Goal: Information Seeking & Learning: Learn about a topic

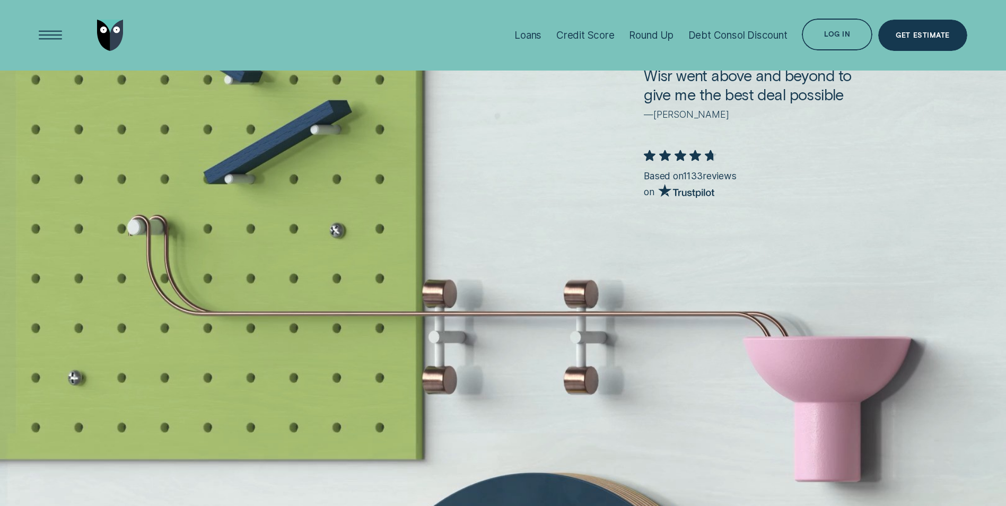
scroll to position [2652, 0]
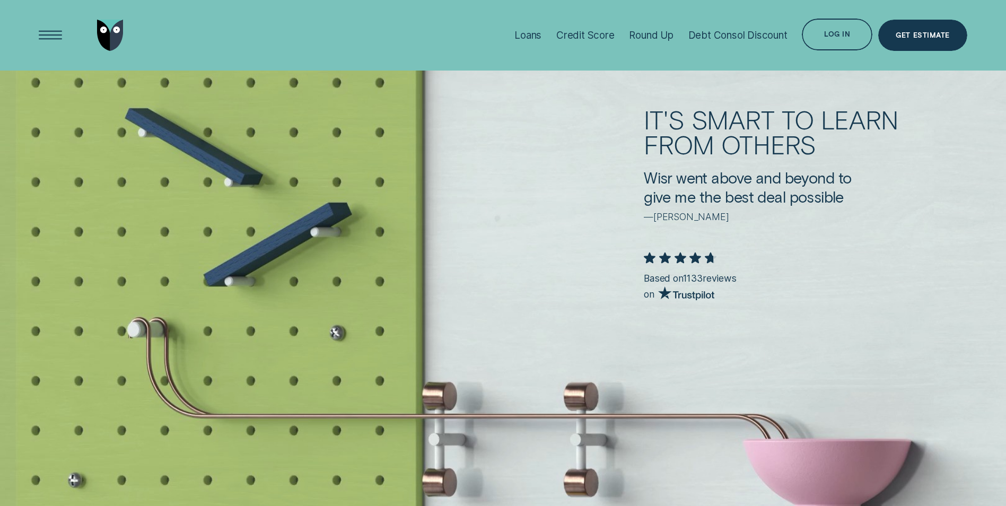
click at [543, 31] on li "Loans" at bounding box center [528, 35] width 42 height 71
click at [535, 38] on div "Loans" at bounding box center [528, 35] width 27 height 12
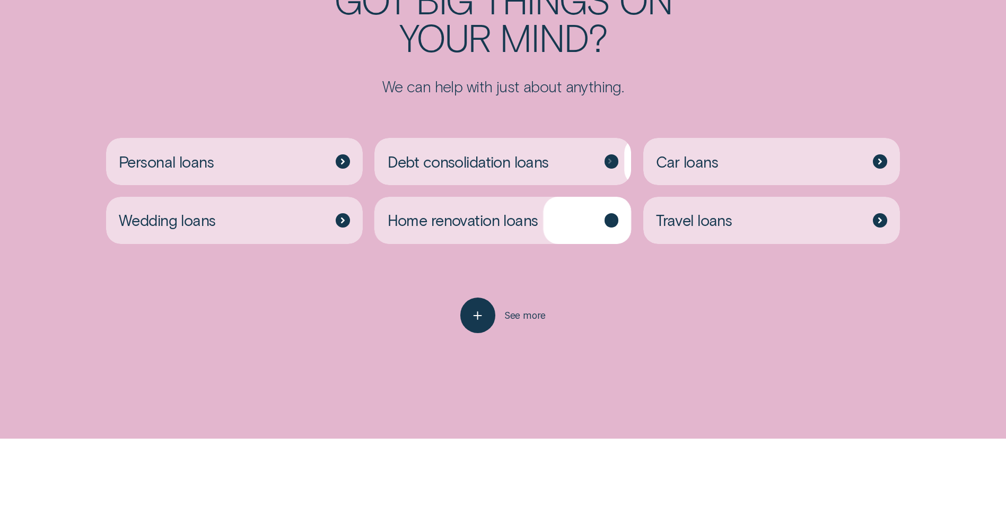
scroll to position [2865, 0]
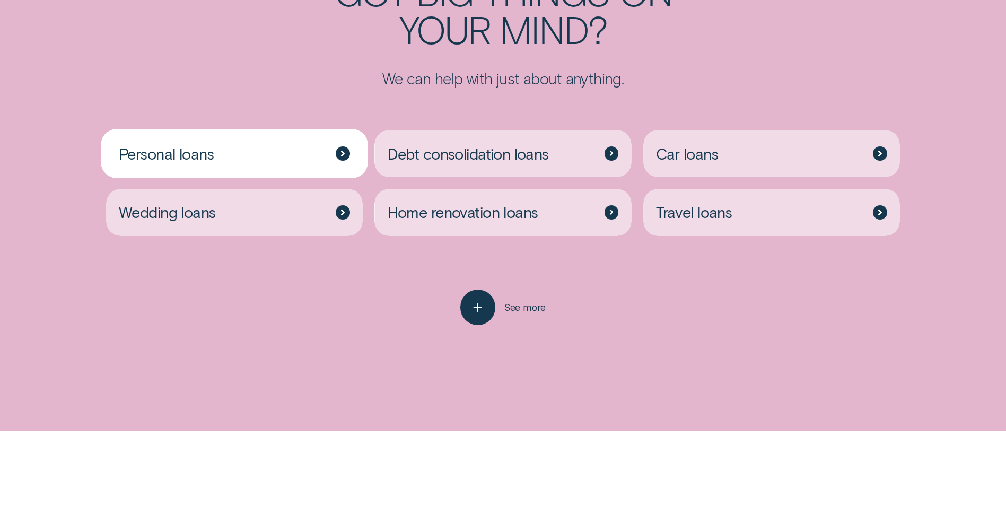
click at [254, 152] on div "Personal loans" at bounding box center [234, 153] width 257 height 47
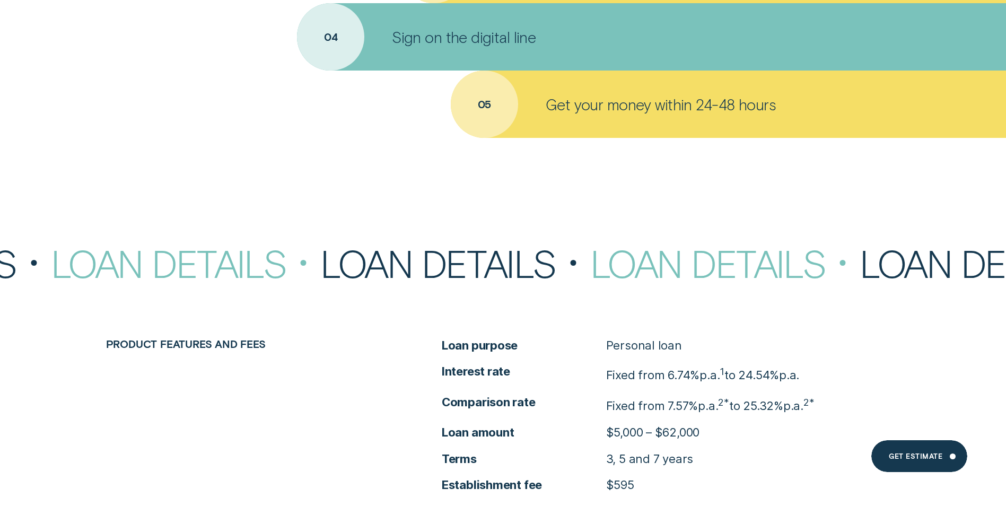
scroll to position [5199, 0]
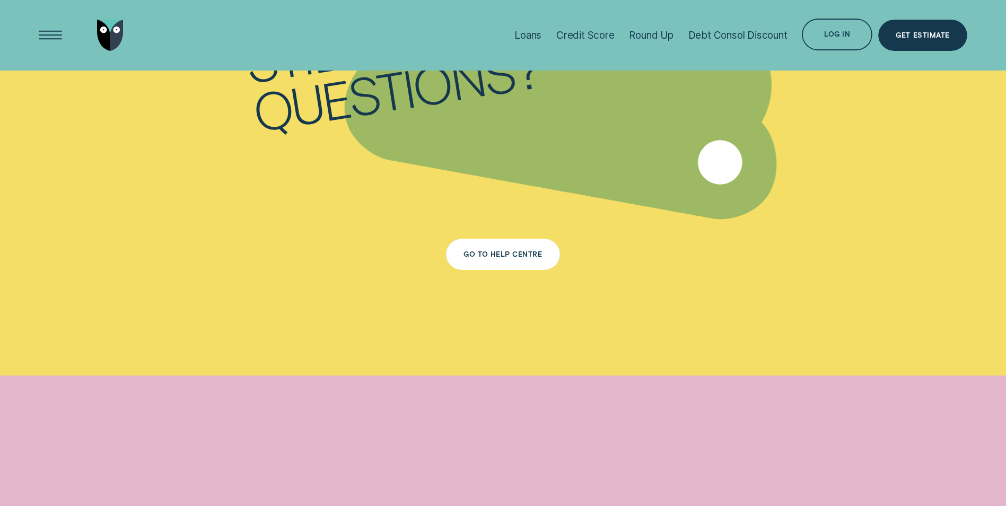
scroll to position [3501, 0]
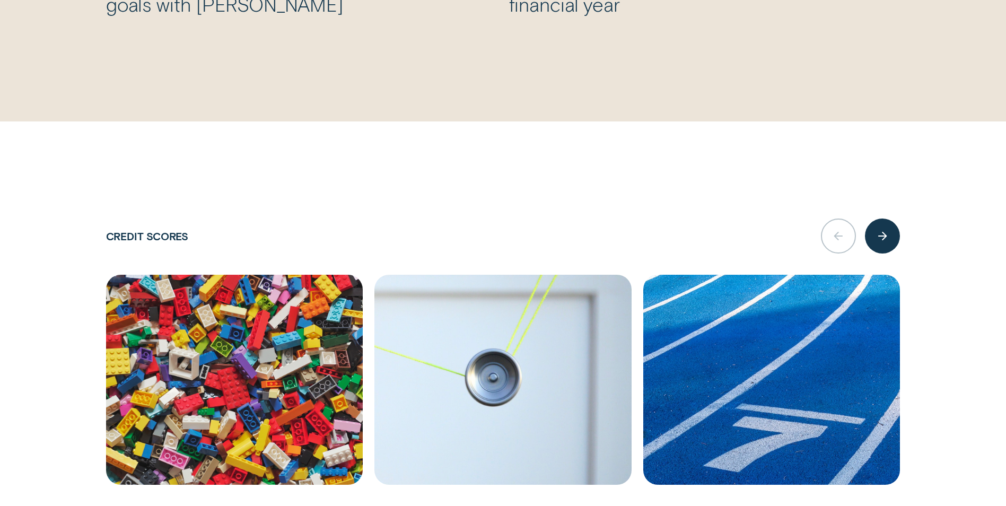
scroll to position [2016, 0]
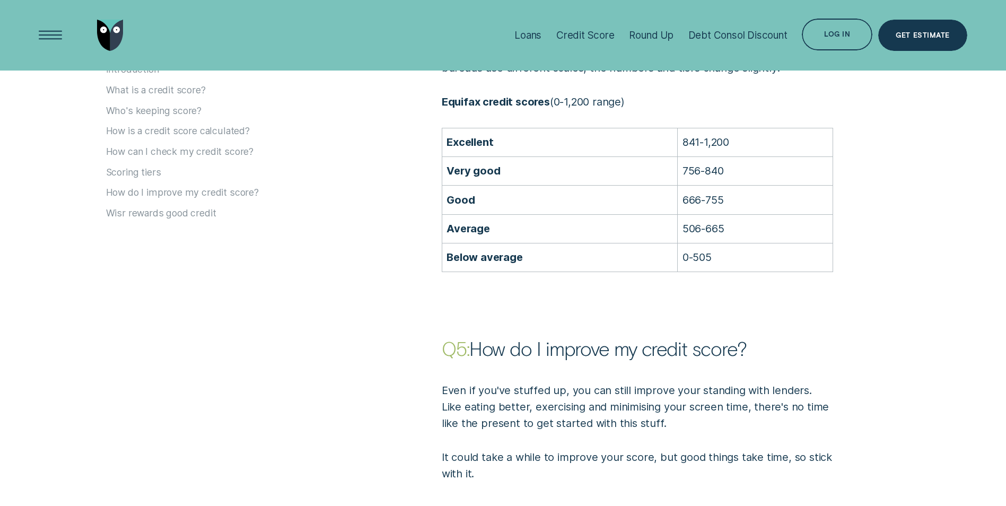
scroll to position [2334, 0]
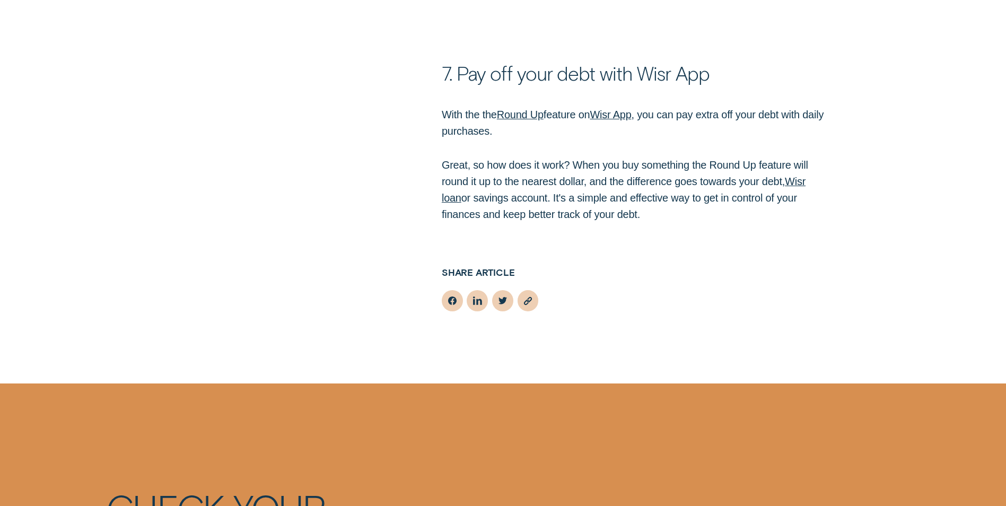
scroll to position [4085, 0]
